Goal: Task Accomplishment & Management: Use online tool/utility

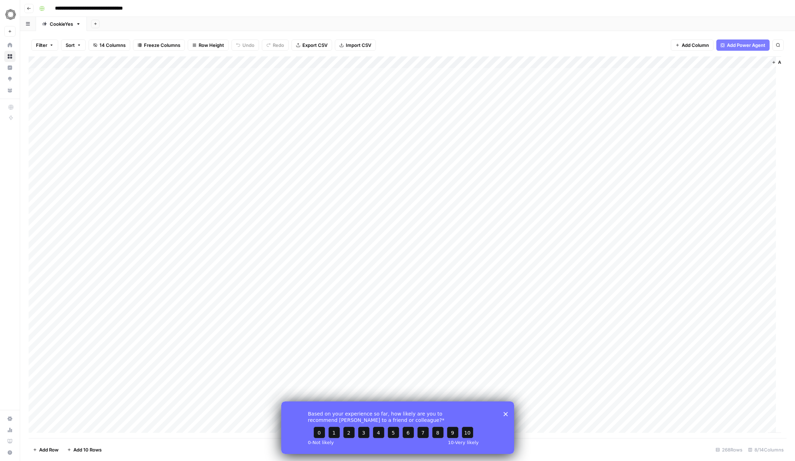
click at [507, 412] on polygon "Close survey" at bounding box center [505, 414] width 4 height 4
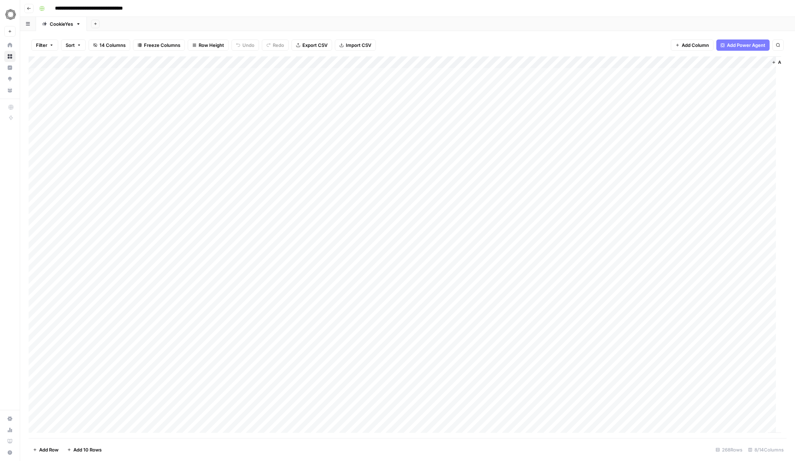
click at [314, 62] on div "Add Column" at bounding box center [405, 247] width 752 height 382
click at [310, 130] on span "Edit Workflow" at bounding box center [311, 131] width 62 height 7
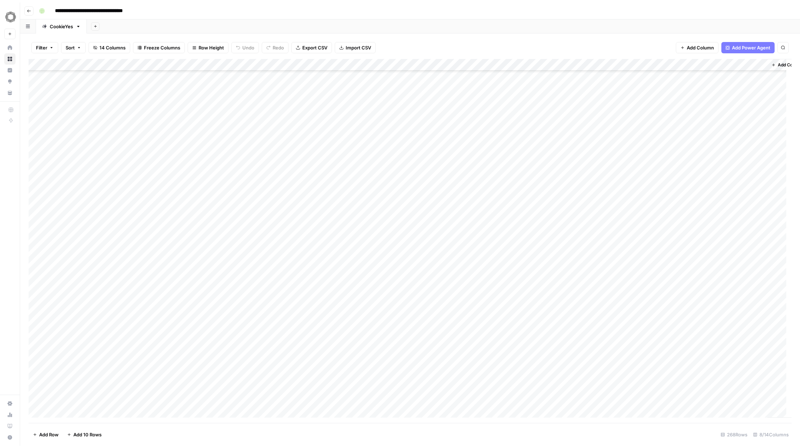
scroll to position [2879, 0]
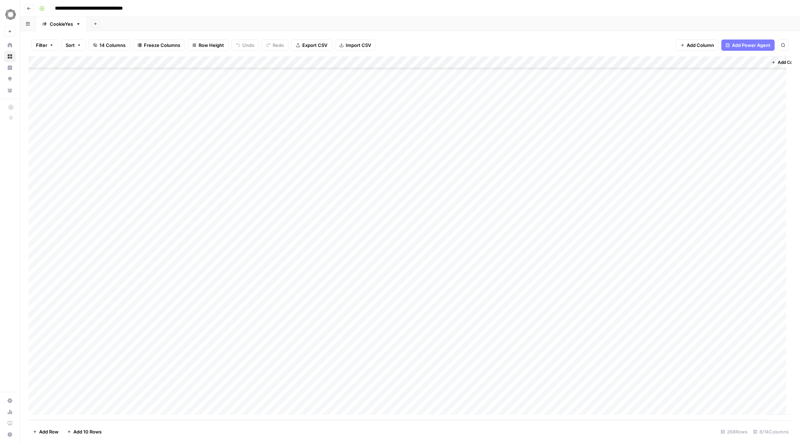
click at [147, 371] on div "Add Column" at bounding box center [410, 238] width 763 height 364
click at [149, 375] on div "Add Column" at bounding box center [410, 238] width 763 height 364
type textarea "**********"
click at [204, 391] on div "Add Column" at bounding box center [410, 238] width 763 height 364
click at [227, 369] on div "Add Column" at bounding box center [410, 238] width 763 height 364
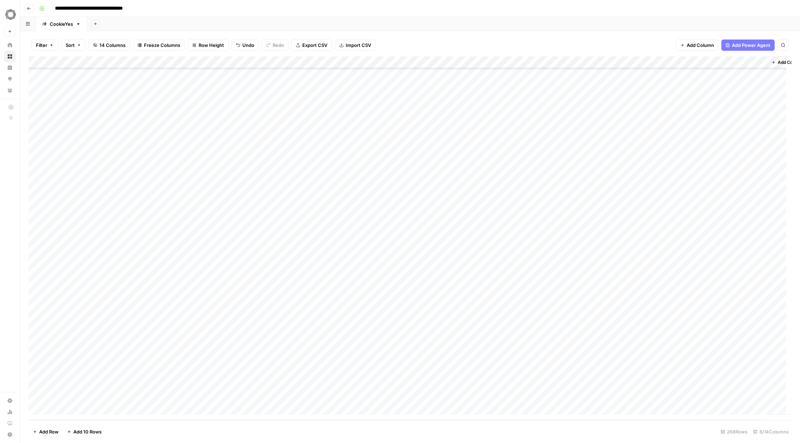
click at [284, 372] on div "Add Column" at bounding box center [410, 238] width 763 height 364
click at [355, 375] on div "Add Column" at bounding box center [410, 238] width 763 height 364
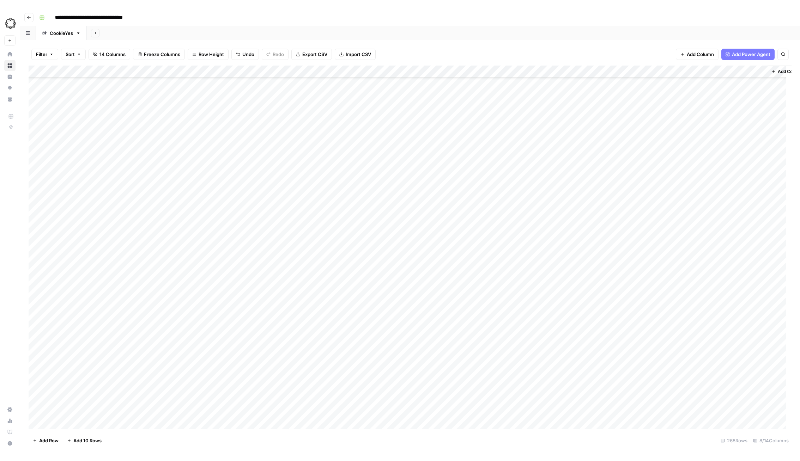
scroll to position [2861, 0]
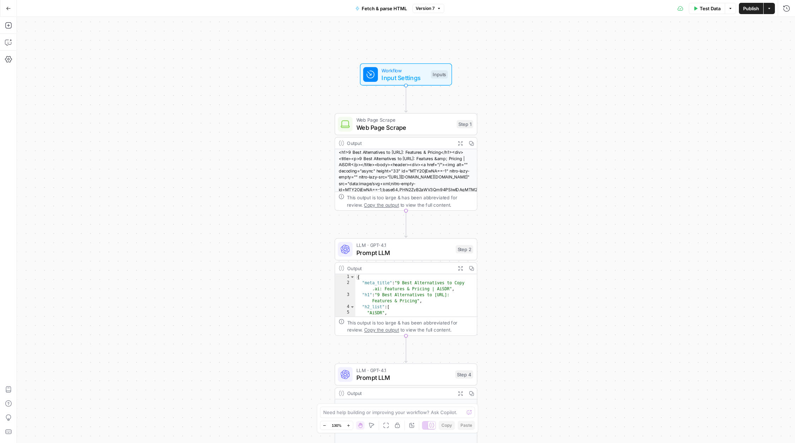
click at [424, 186] on div "<h1>9 Best Alternatives to [URL]: Features & Pricing</h1><div><title><p>9 Best …" at bounding box center [406, 186] width 142 height 74
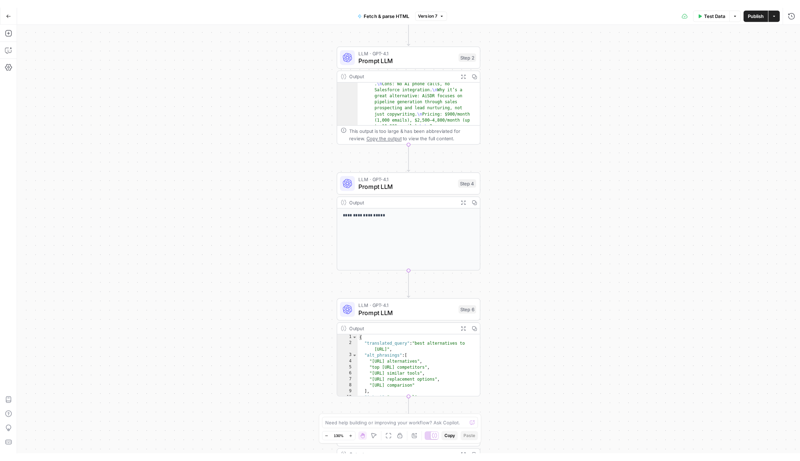
scroll to position [327, 0]
